Goal: Task Accomplishment & Management: Use online tool/utility

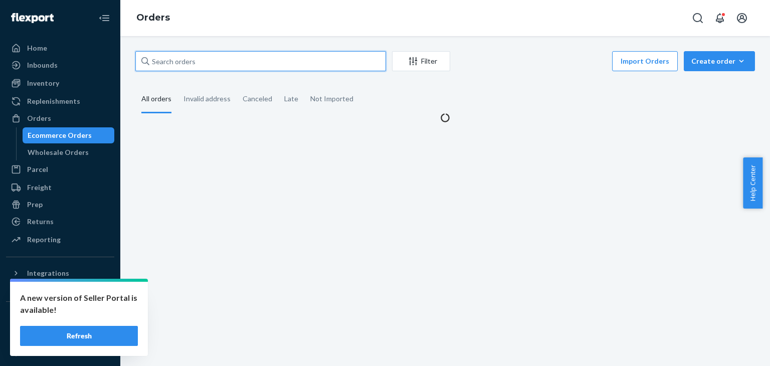
click at [177, 63] on input "text" at bounding box center [260, 61] width 251 height 20
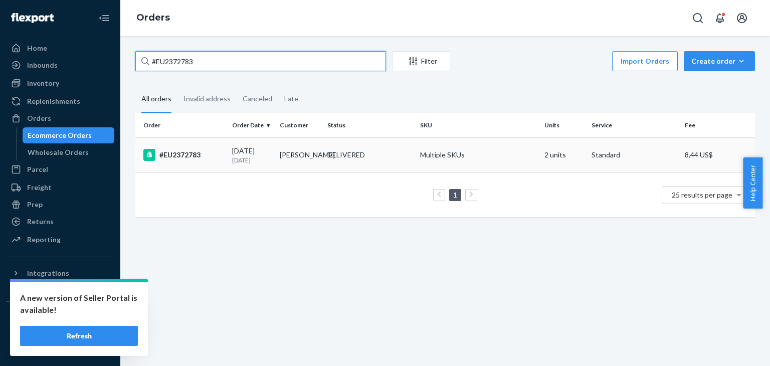
type input "#EU2372783"
click at [293, 166] on td "[PERSON_NAME]" at bounding box center [300, 154] width 48 height 35
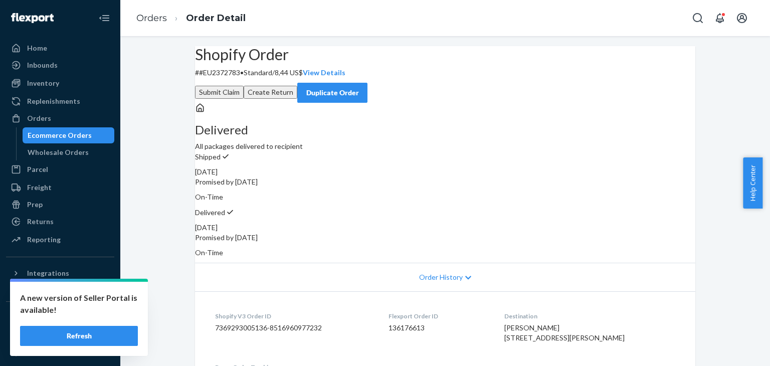
click at [297, 86] on button "Create Return" at bounding box center [271, 92] width 54 height 13
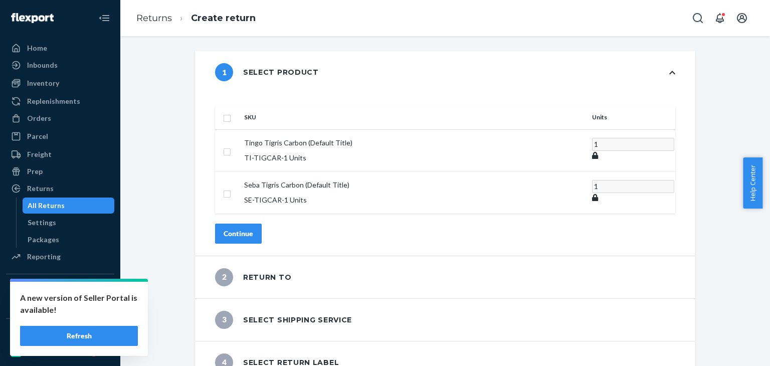
click at [231, 112] on input "checkbox" at bounding box center [227, 117] width 8 height 11
checkbox input "true"
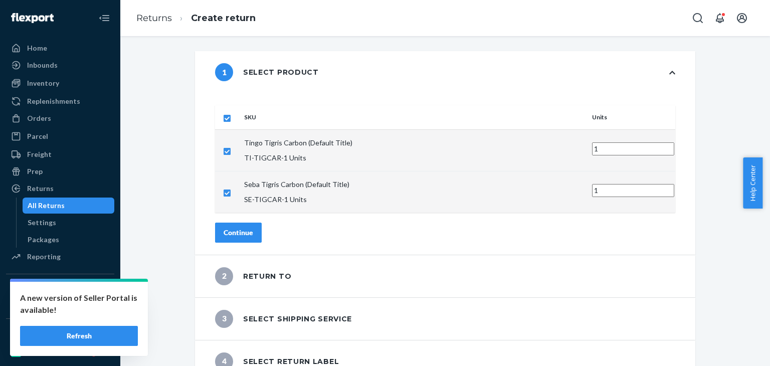
click at [257, 223] on button "Continue" at bounding box center [238, 233] width 47 height 20
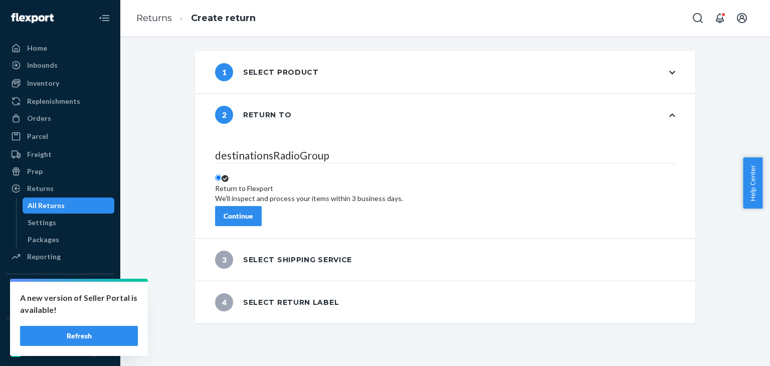
click at [258, 215] on button "Continue" at bounding box center [238, 216] width 47 height 20
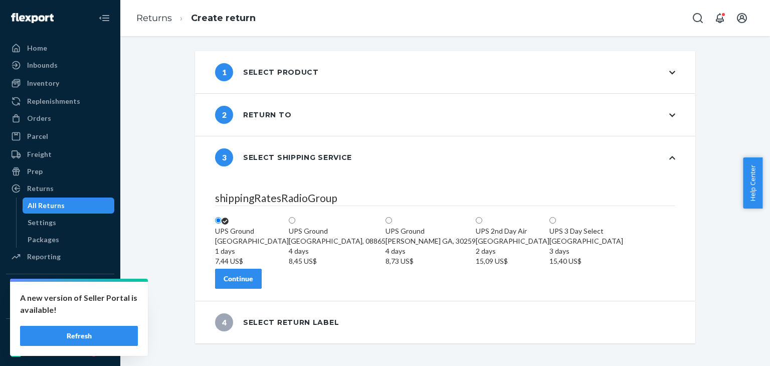
click at [253, 284] on div "Continue" at bounding box center [239, 279] width 30 height 10
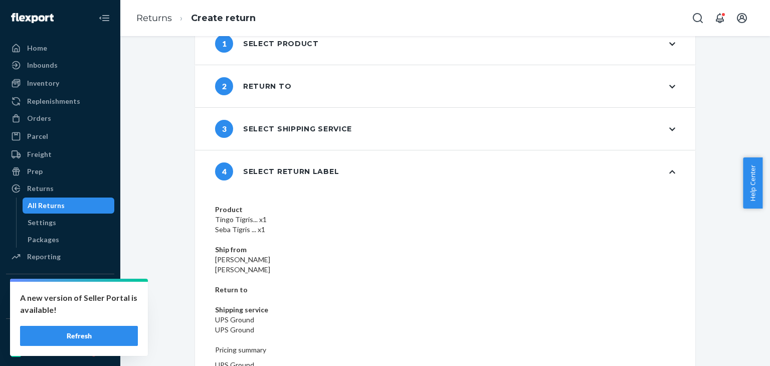
scroll to position [53, 0]
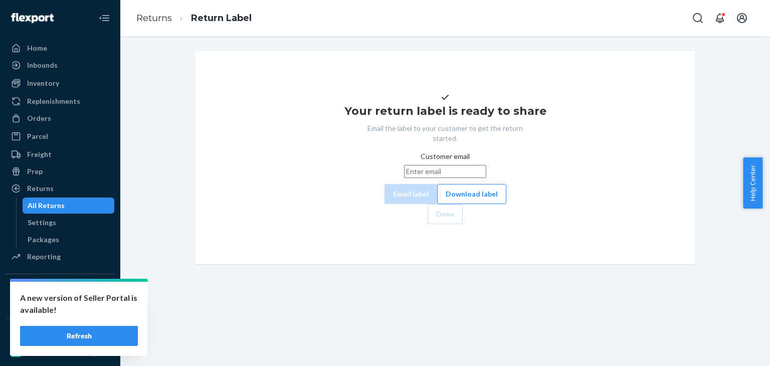
click at [404, 178] on input "Customer email" at bounding box center [445, 171] width 82 height 13
paste input "sbboolukos@gmail.com"
type input "sbboolukos@gmail.com"
click at [385, 204] on button "Email label" at bounding box center [411, 194] width 53 height 20
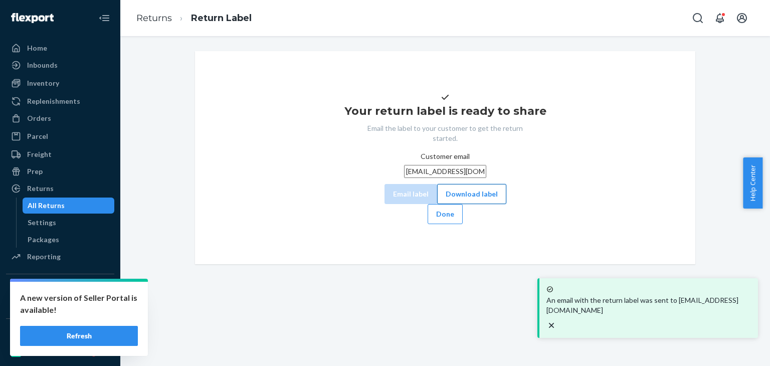
click at [437, 204] on button "Download label" at bounding box center [471, 194] width 69 height 20
